Goal: Information Seeking & Learning: Learn about a topic

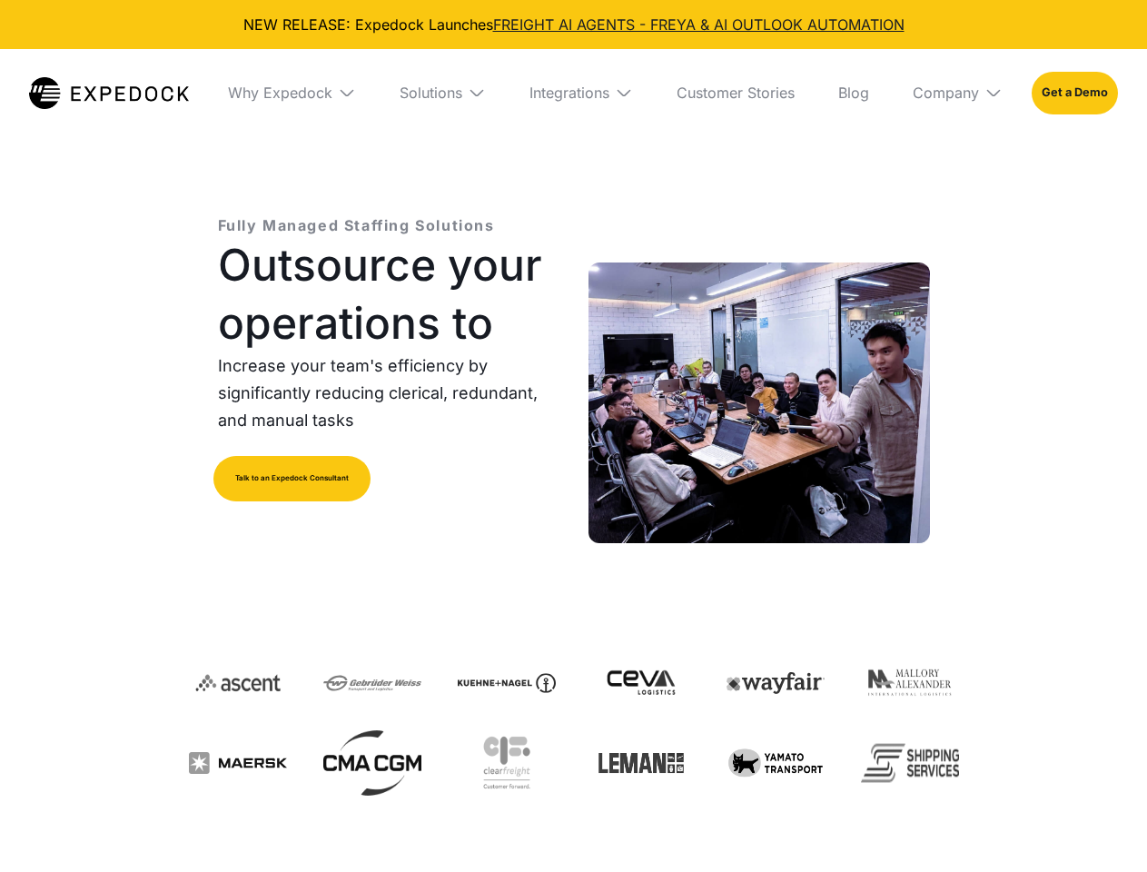
select select
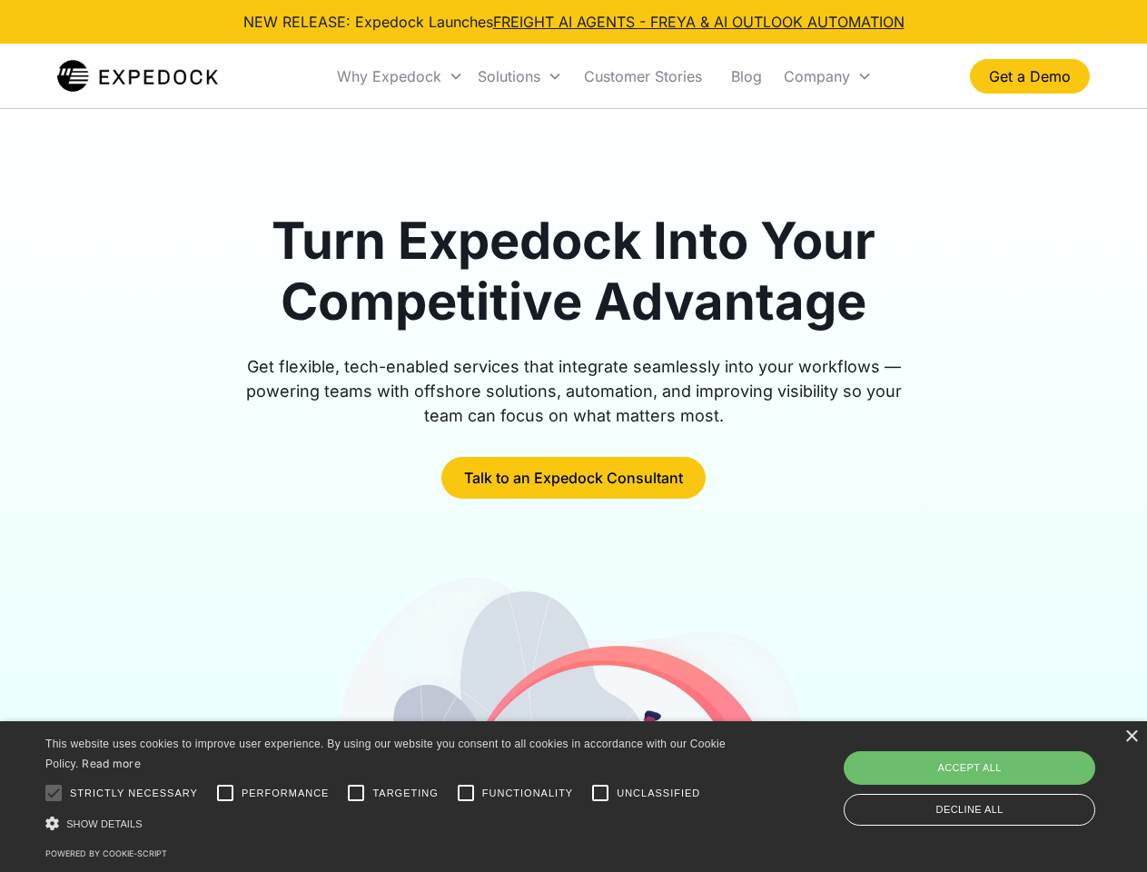
click at [400, 76] on div "Why Expedock" at bounding box center [389, 76] width 104 height 18
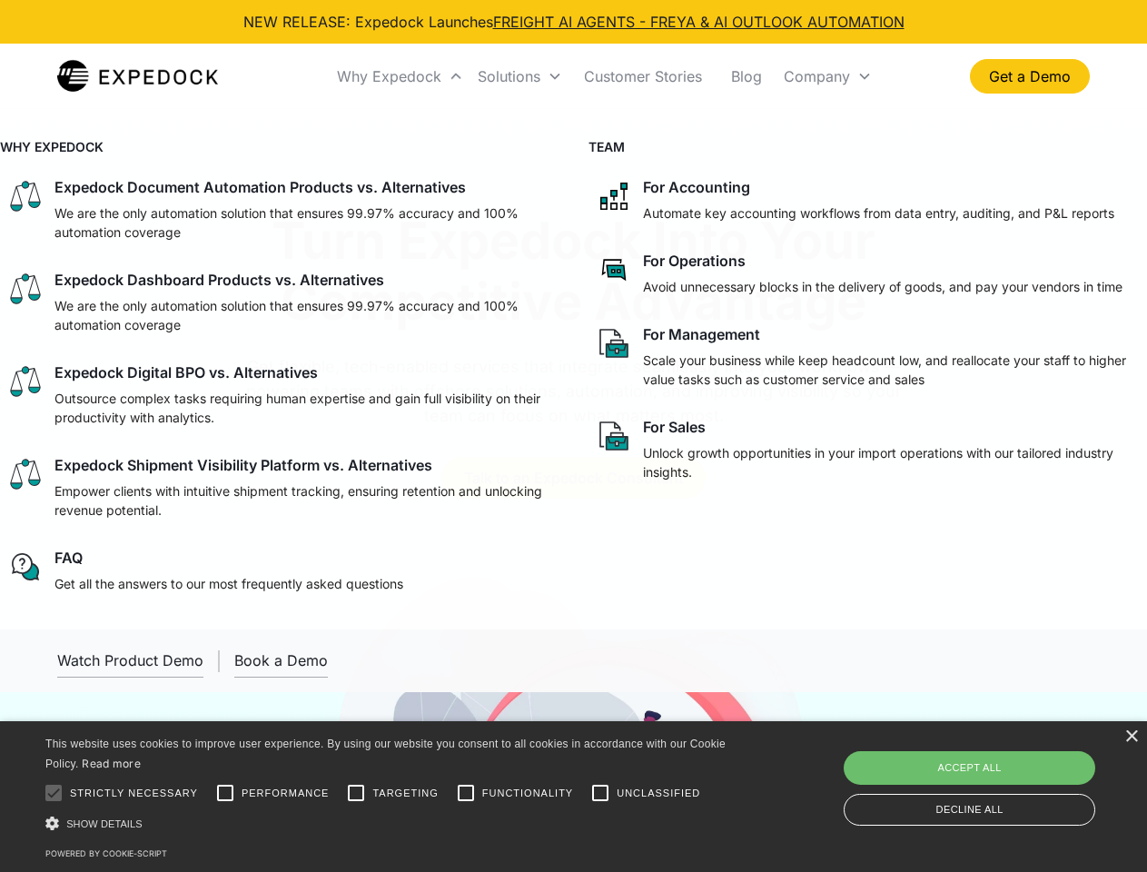
click at [519, 76] on div "Solutions" at bounding box center [509, 76] width 63 height 18
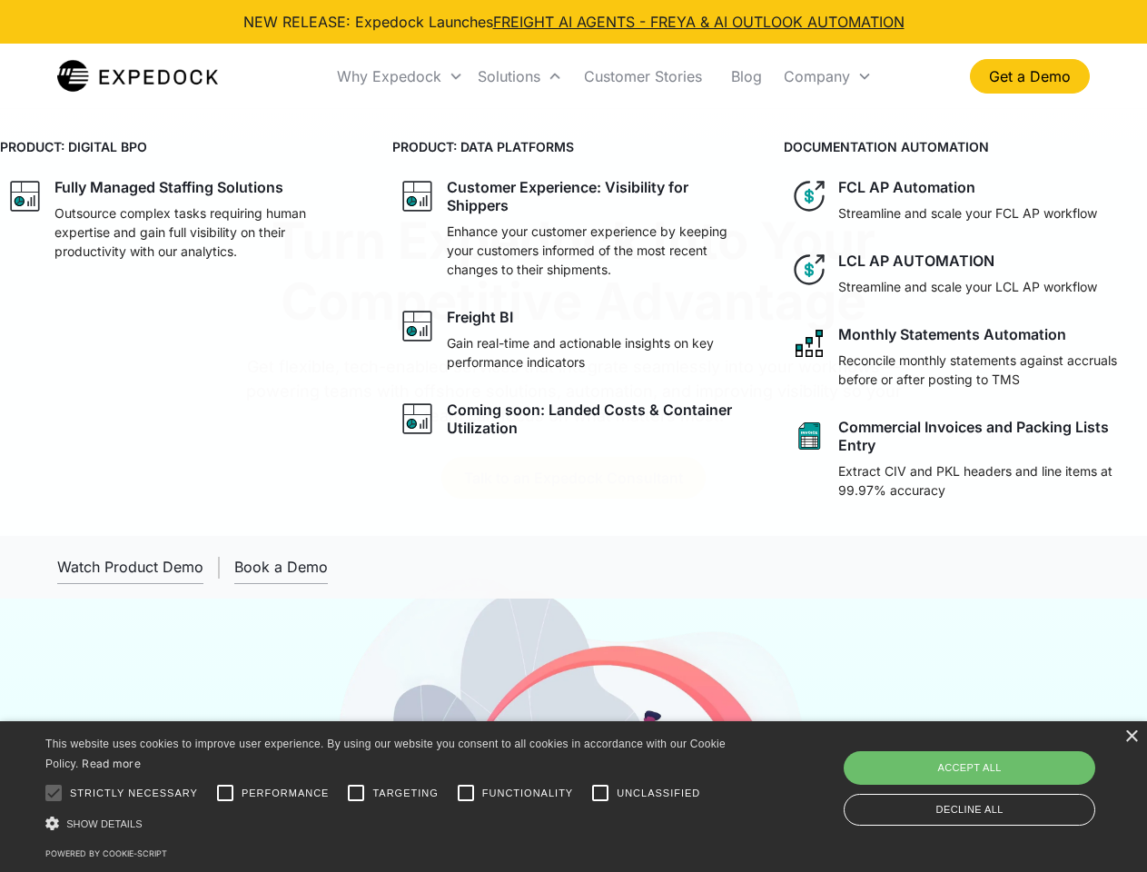
click at [827, 76] on div "Company" at bounding box center [817, 76] width 66 height 18
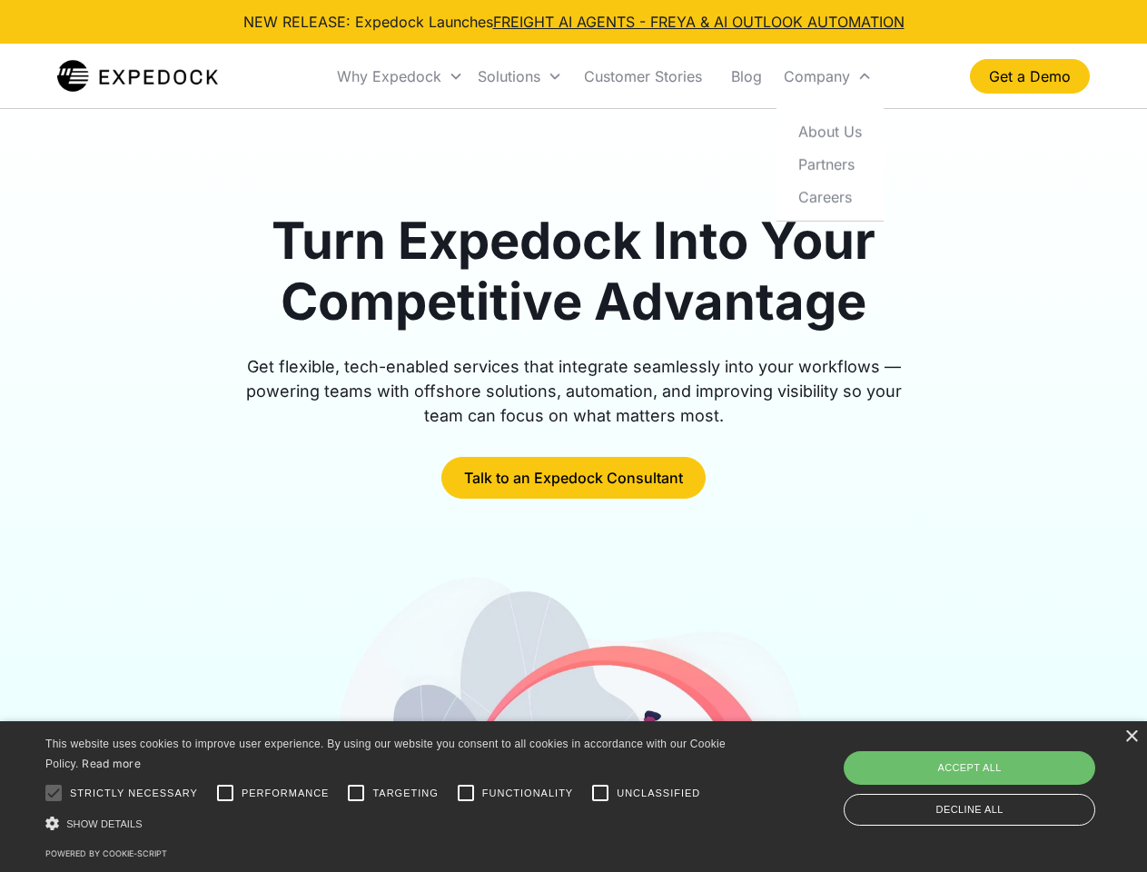
click at [54, 793] on div at bounding box center [53, 793] width 36 height 36
click at [225, 793] on input "Performance" at bounding box center [225, 793] width 36 height 36
checkbox input "true"
click at [356, 793] on input "Targeting" at bounding box center [356, 793] width 36 height 36
checkbox input "true"
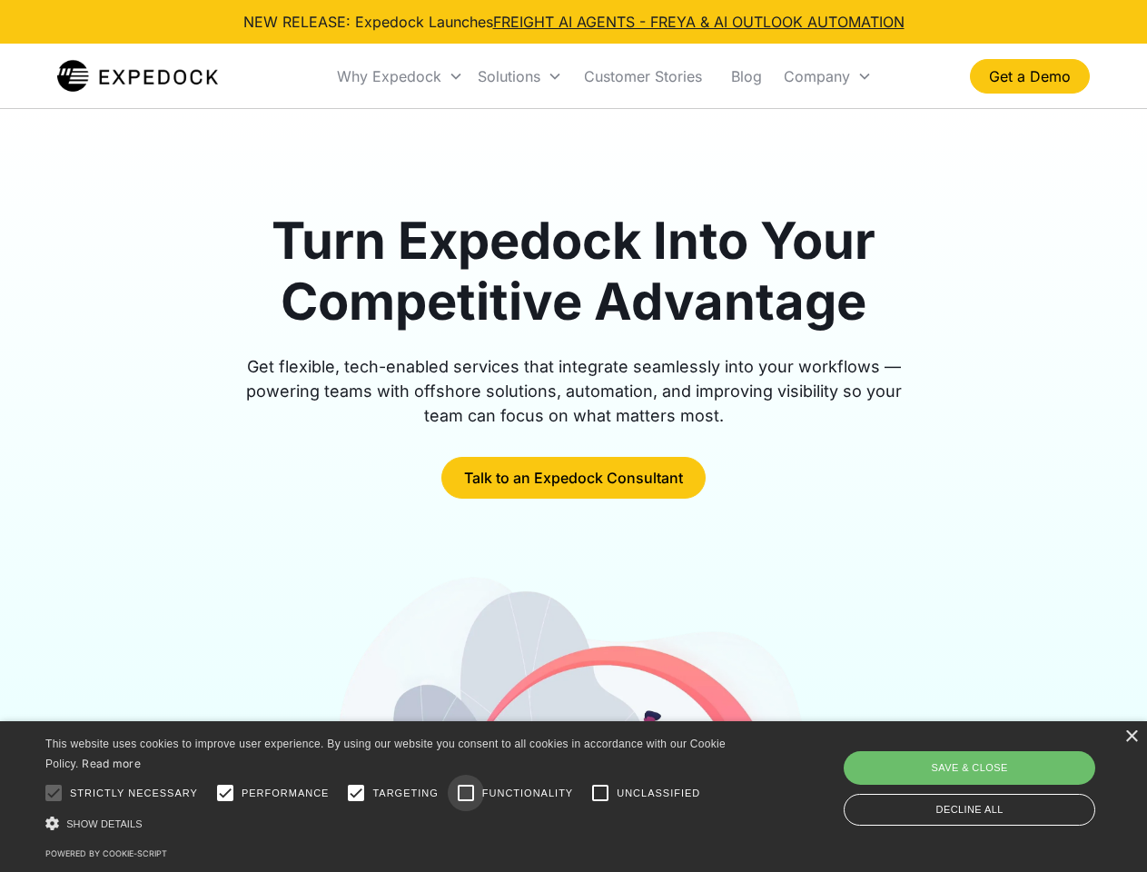
click at [466, 793] on input "Functionality" at bounding box center [466, 793] width 36 height 36
checkbox input "true"
